Goal: Use online tool/utility: Utilize a website feature to perform a specific function

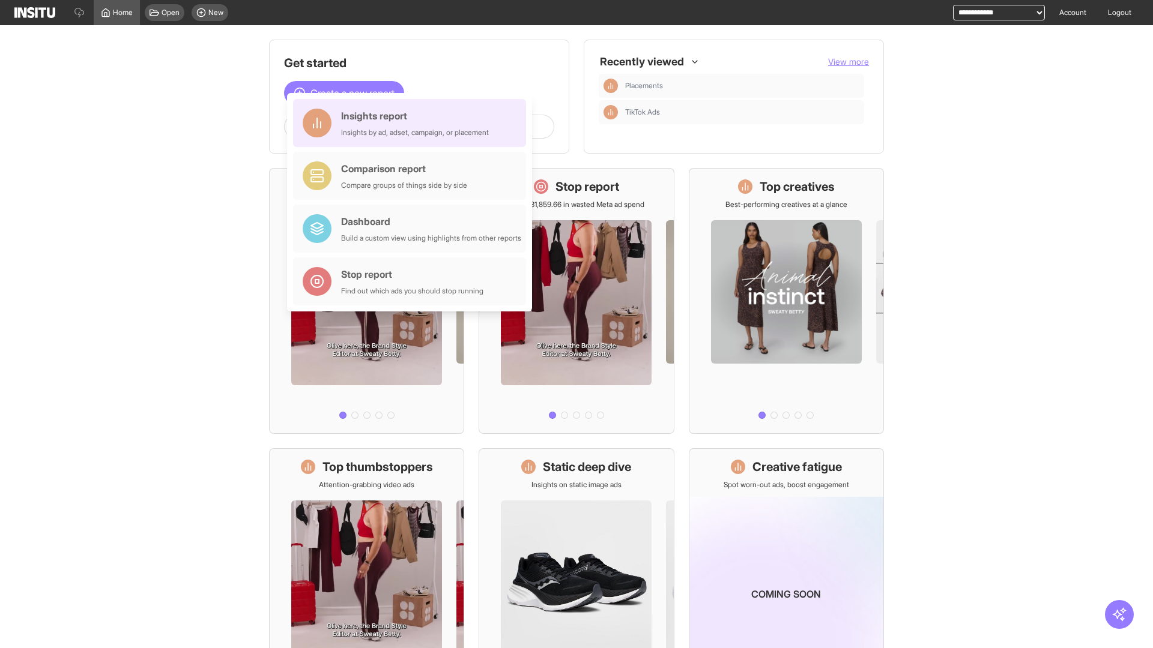
click at [413, 123] on div "Insights report Insights by ad, adset, campaign, or placement" at bounding box center [415, 123] width 148 height 29
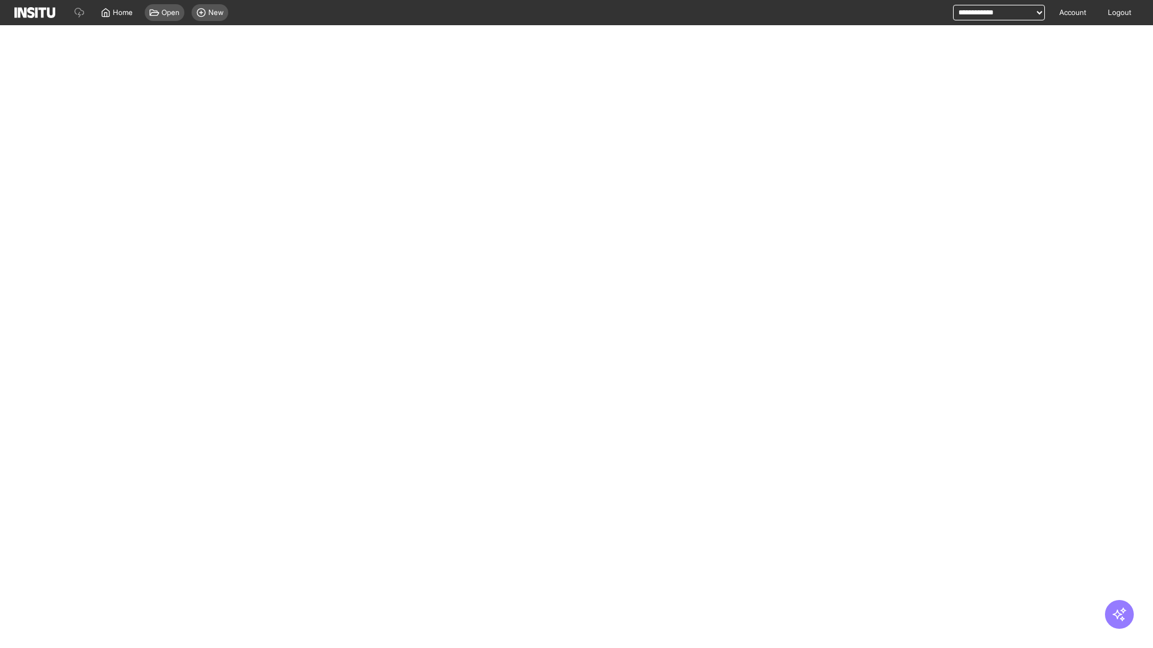
select select "**"
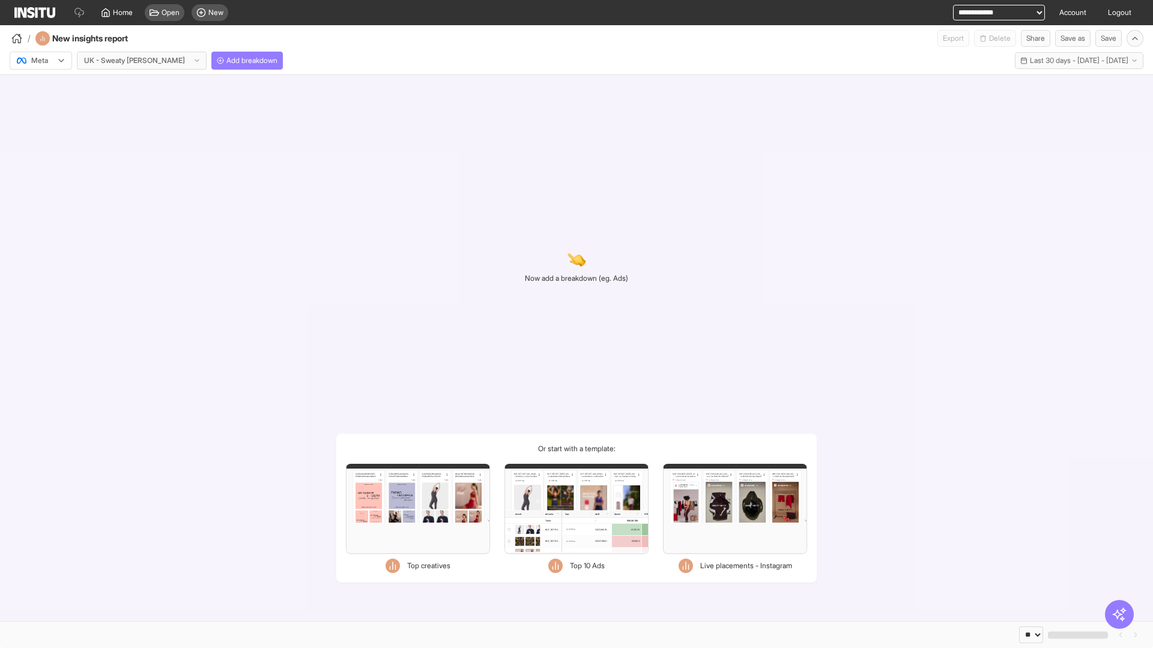
click at [41, 61] on div at bounding box center [33, 61] width 34 height 12
click at [40, 86] on span "Meta" at bounding box center [40, 86] width 16 height 11
click at [226, 61] on span "Add breakdown" at bounding box center [251, 61] width 51 height 10
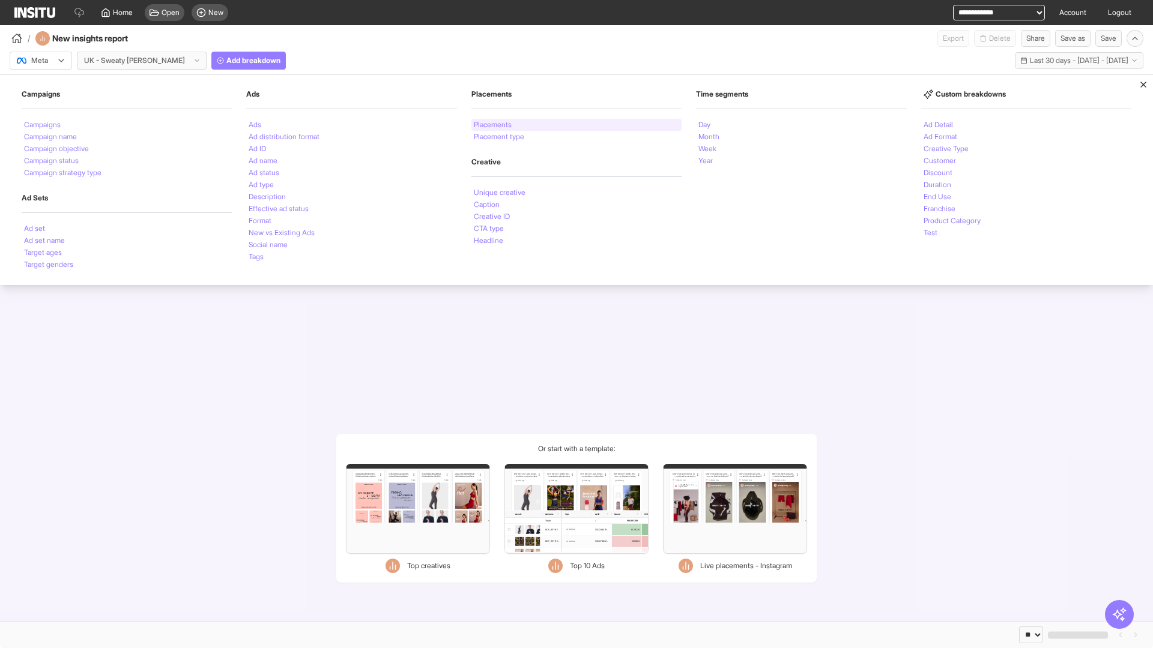
click at [493, 125] on li "Placements" at bounding box center [493, 124] width 38 height 7
